Goal: Task Accomplishment & Management: Complete application form

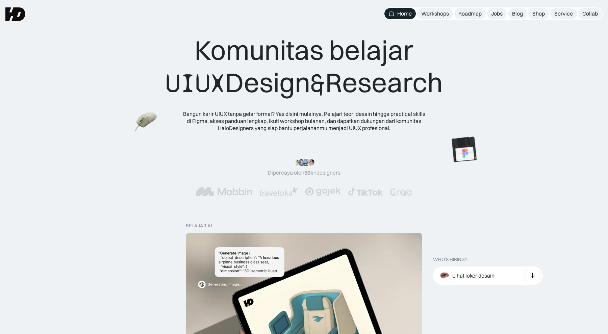
click at [368, 69] on div "Komunitas belajar UIUX Design & Research" at bounding box center [304, 67] width 277 height 66
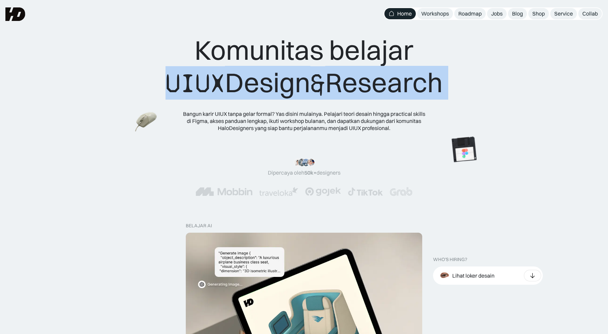
click at [368, 69] on div "Komunitas belajar UIUX Design & Research" at bounding box center [304, 67] width 277 height 66
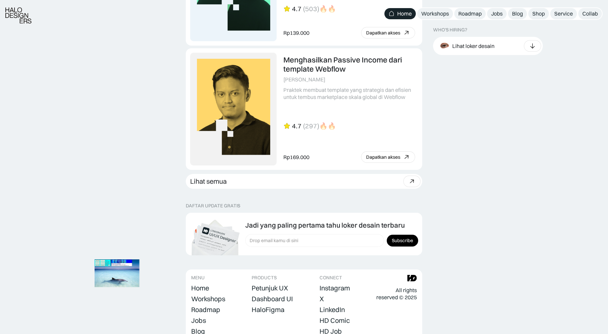
scroll to position [1855, 0]
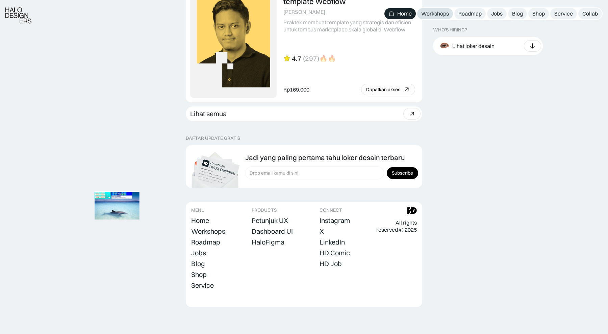
click at [434, 14] on div "Workshops" at bounding box center [435, 13] width 28 height 7
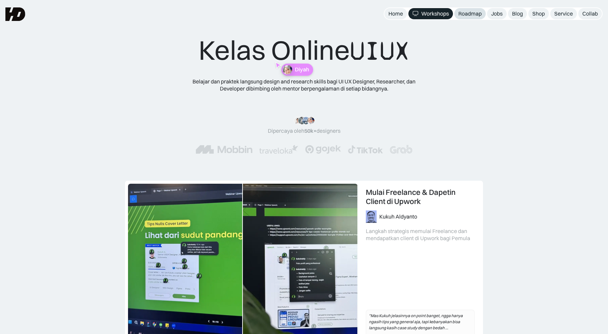
click at [475, 12] on div "Roadmap" at bounding box center [470, 13] width 23 height 7
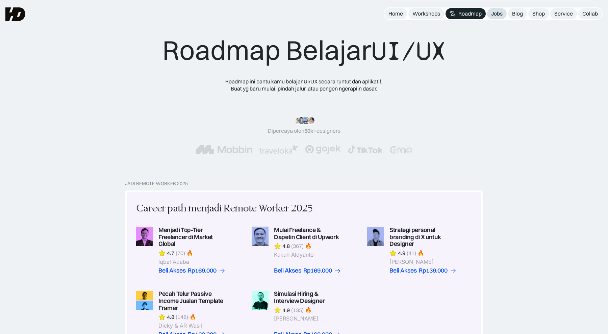
click at [499, 14] on div "Jobs" at bounding box center [496, 13] width 11 height 7
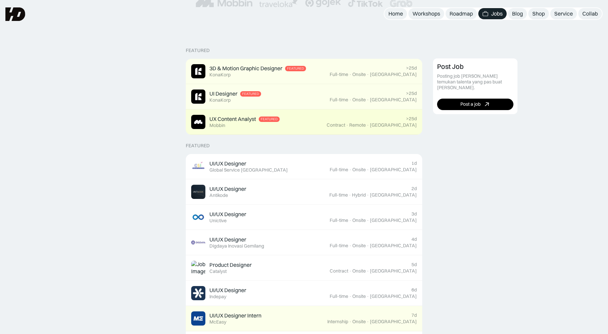
scroll to position [136, 0]
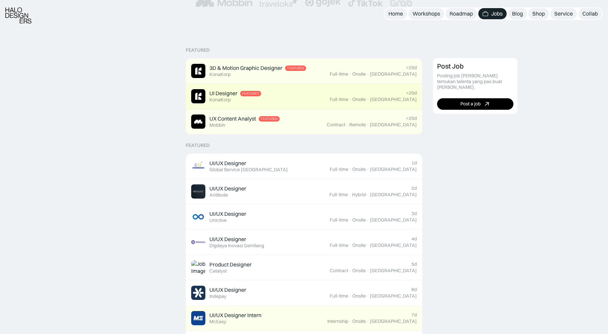
click at [407, 104] on link "UI Designer Featured KonaKorp >25d Full-time · Onsite · [GEOGRAPHIC_DATA]" at bounding box center [304, 96] width 237 height 25
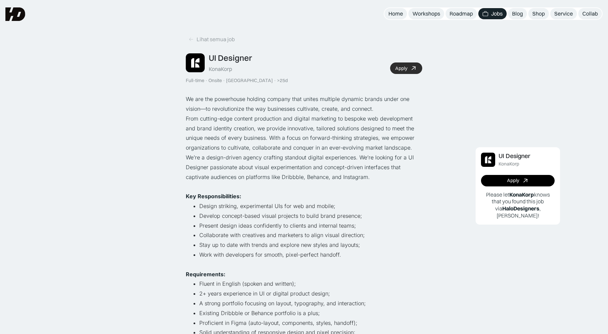
click at [393, 66] on link "Apply" at bounding box center [406, 68] width 32 height 11
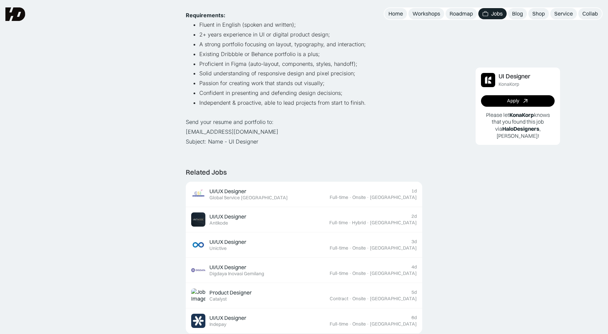
scroll to position [257, 0]
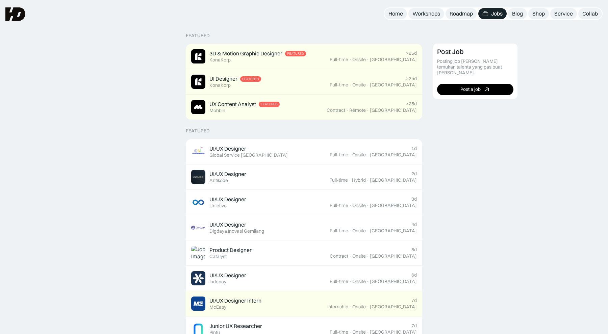
scroll to position [141, 0]
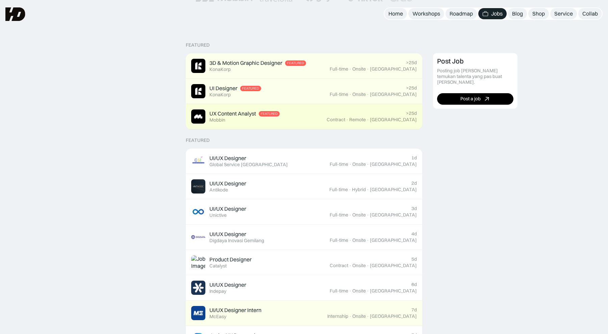
click at [238, 115] on div "UX Content Analyst" at bounding box center [232, 113] width 47 height 7
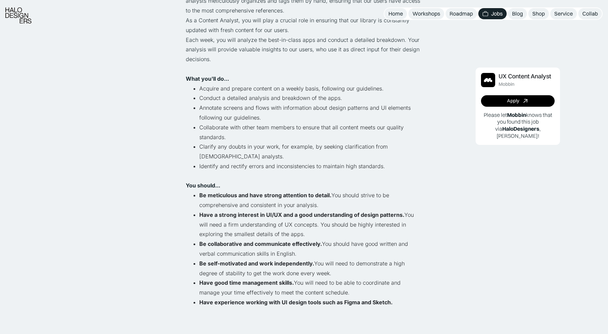
scroll to position [271, 0]
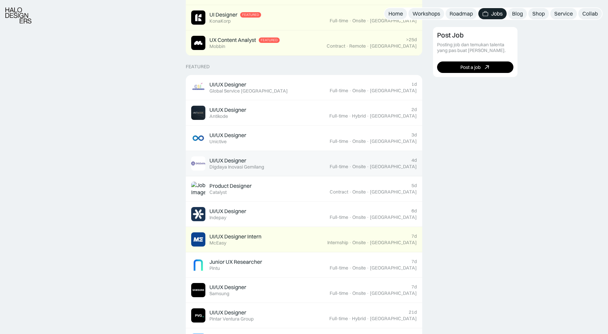
scroll to position [215, 0]
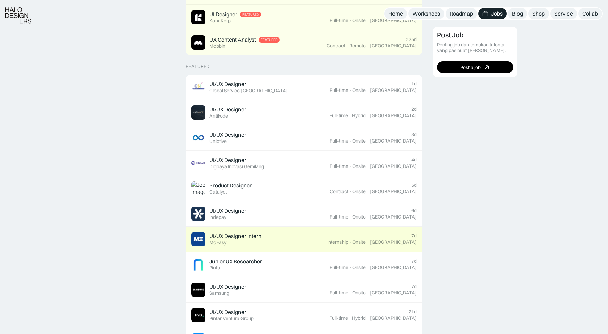
click at [256, 232] on div "UI/UX Designer Intern Featured McEasy" at bounding box center [259, 239] width 136 height 14
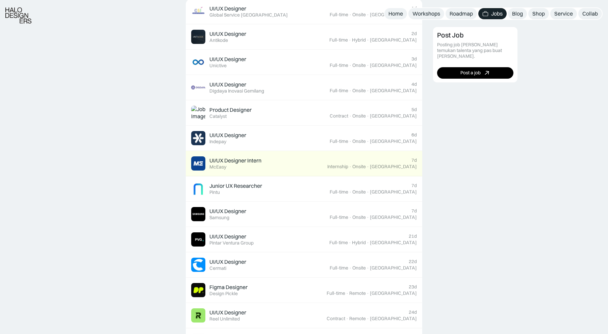
scroll to position [297, 0]
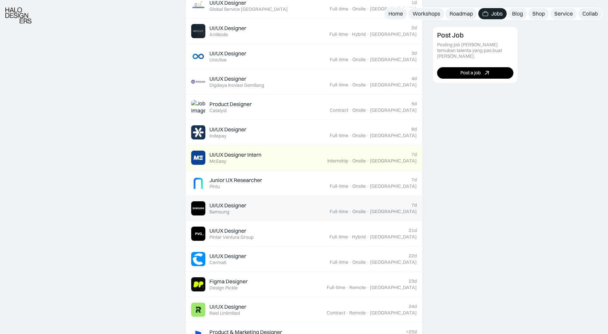
click at [264, 199] on link "UI/UX Designer Featured Samsung 7d Full-time · Onsite · [GEOGRAPHIC_DATA]" at bounding box center [304, 208] width 237 height 25
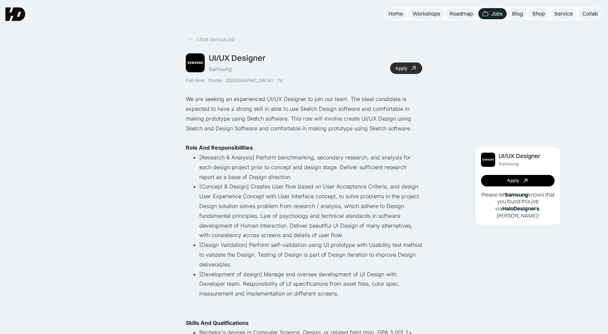
click at [408, 67] on link "Apply" at bounding box center [406, 68] width 32 height 11
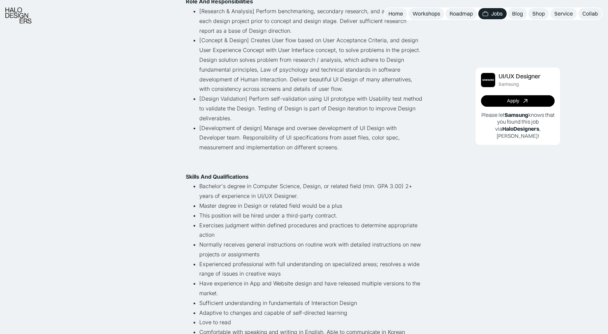
scroll to position [166, 0]
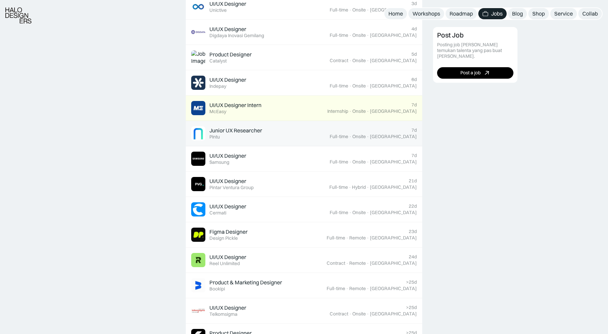
scroll to position [347, 0]
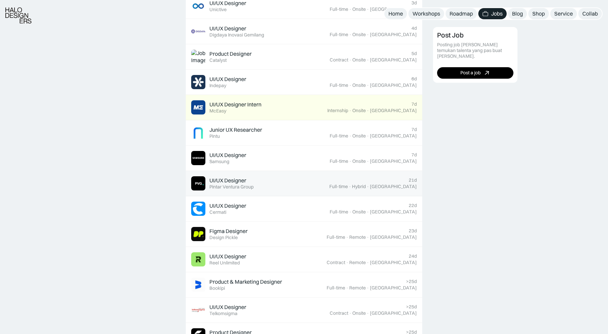
click at [319, 190] on div "UI/UX Designer Featured Pintar Ventura Group" at bounding box center [260, 183] width 138 height 14
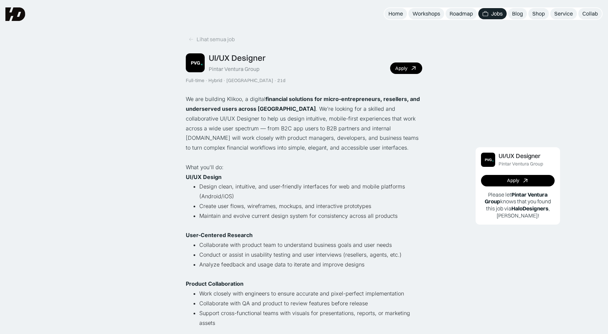
click at [221, 68] on div "Pintar Ventura Group" at bounding box center [234, 69] width 51 height 7
copy div "Pintar Ventura Group"
click at [414, 72] on link "Apply" at bounding box center [406, 68] width 32 height 11
